Goal: Find specific page/section: Find specific page/section

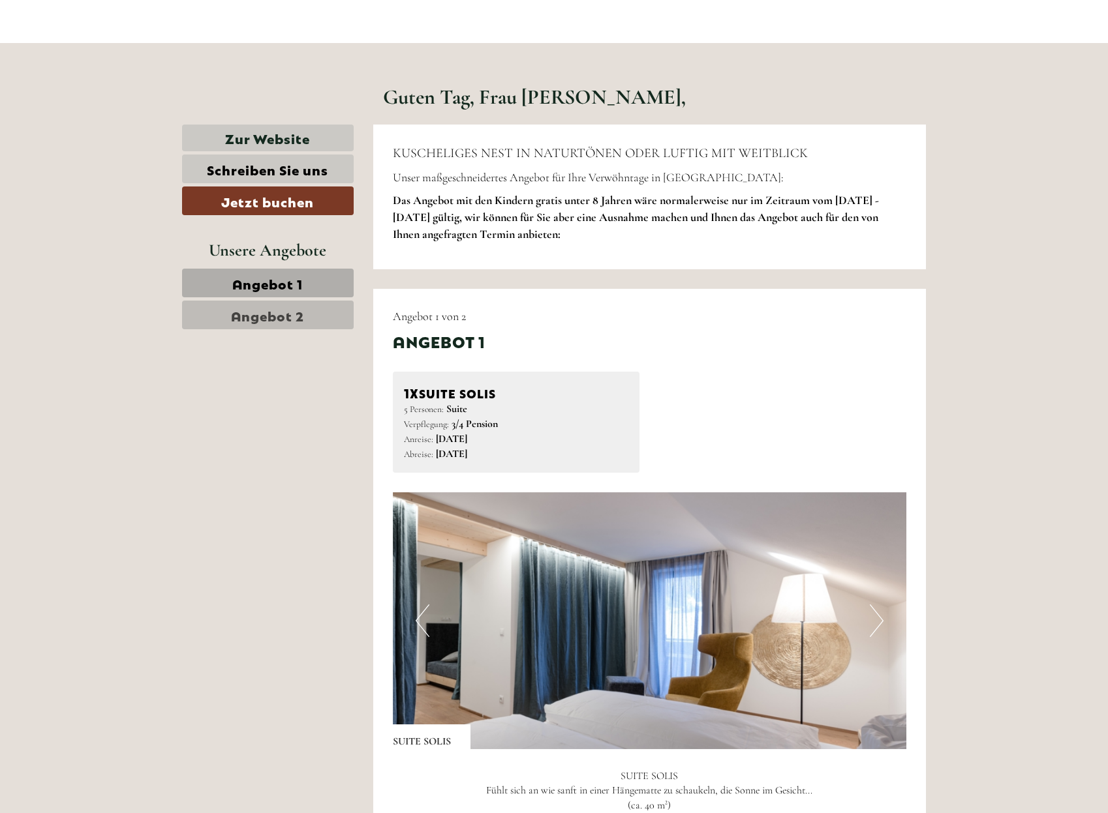
scroll to position [489, 0]
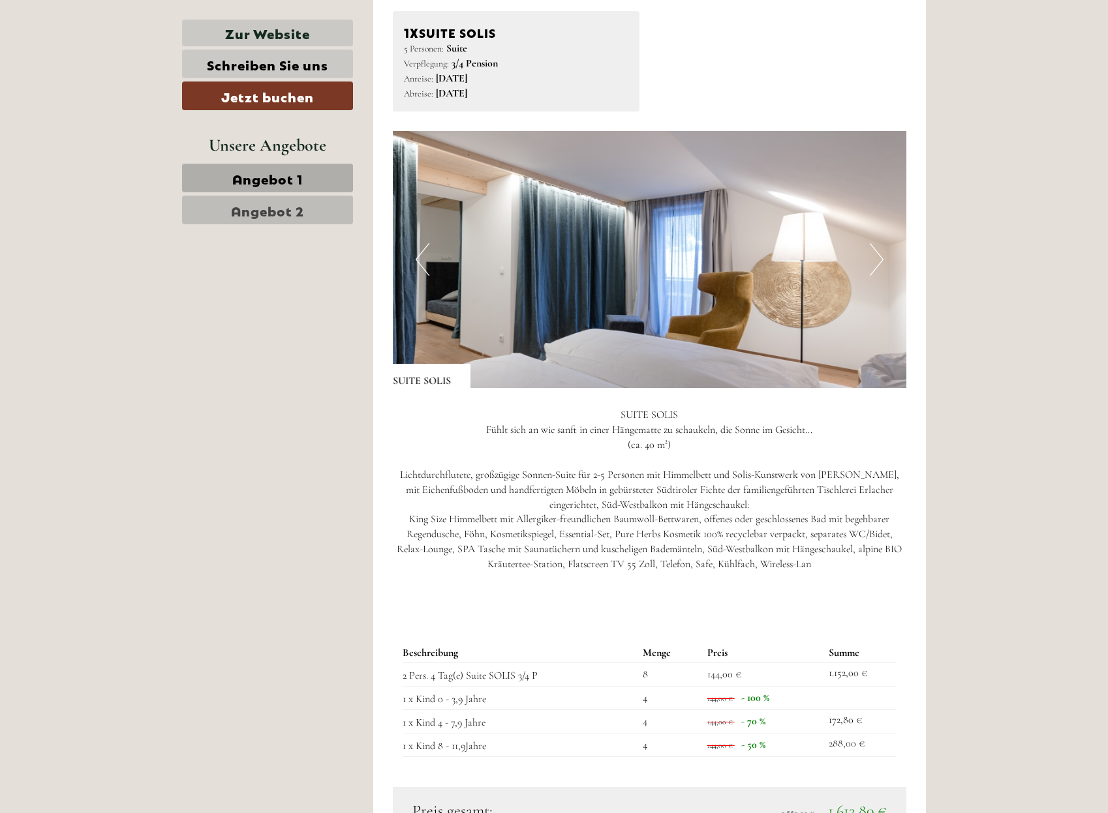
scroll to position [978, 0]
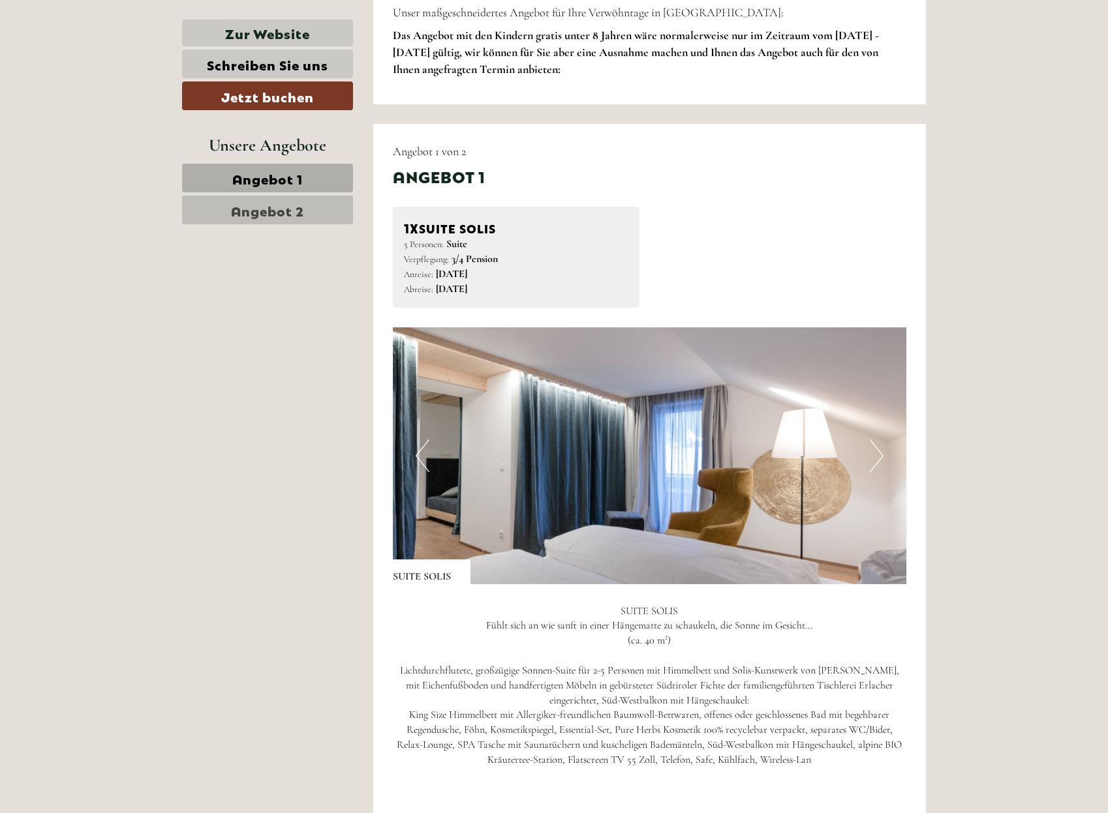
scroll to position [1060, 0]
